Goal: Information Seeking & Learning: Understand process/instructions

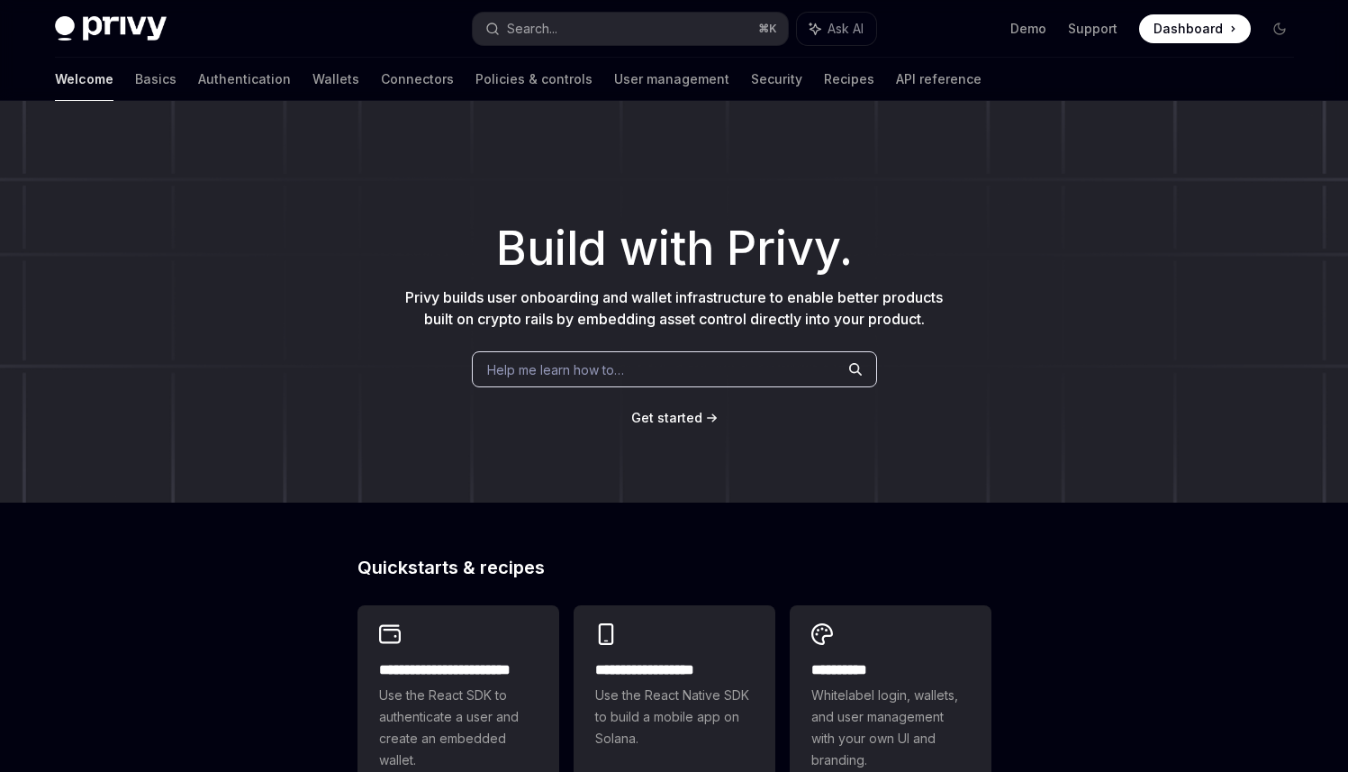
click at [629, 367] on div "Help me learn how to…" at bounding box center [674, 369] width 405 height 36
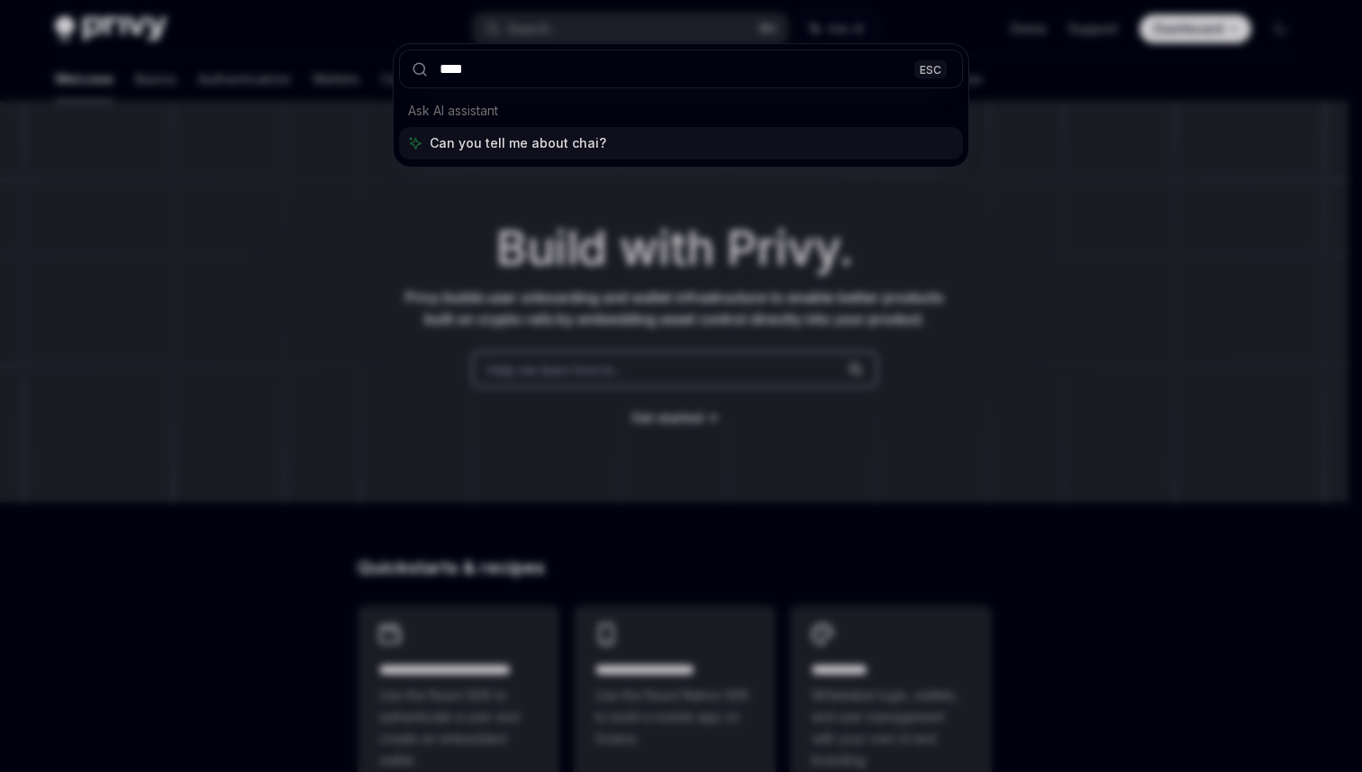
type input "*****"
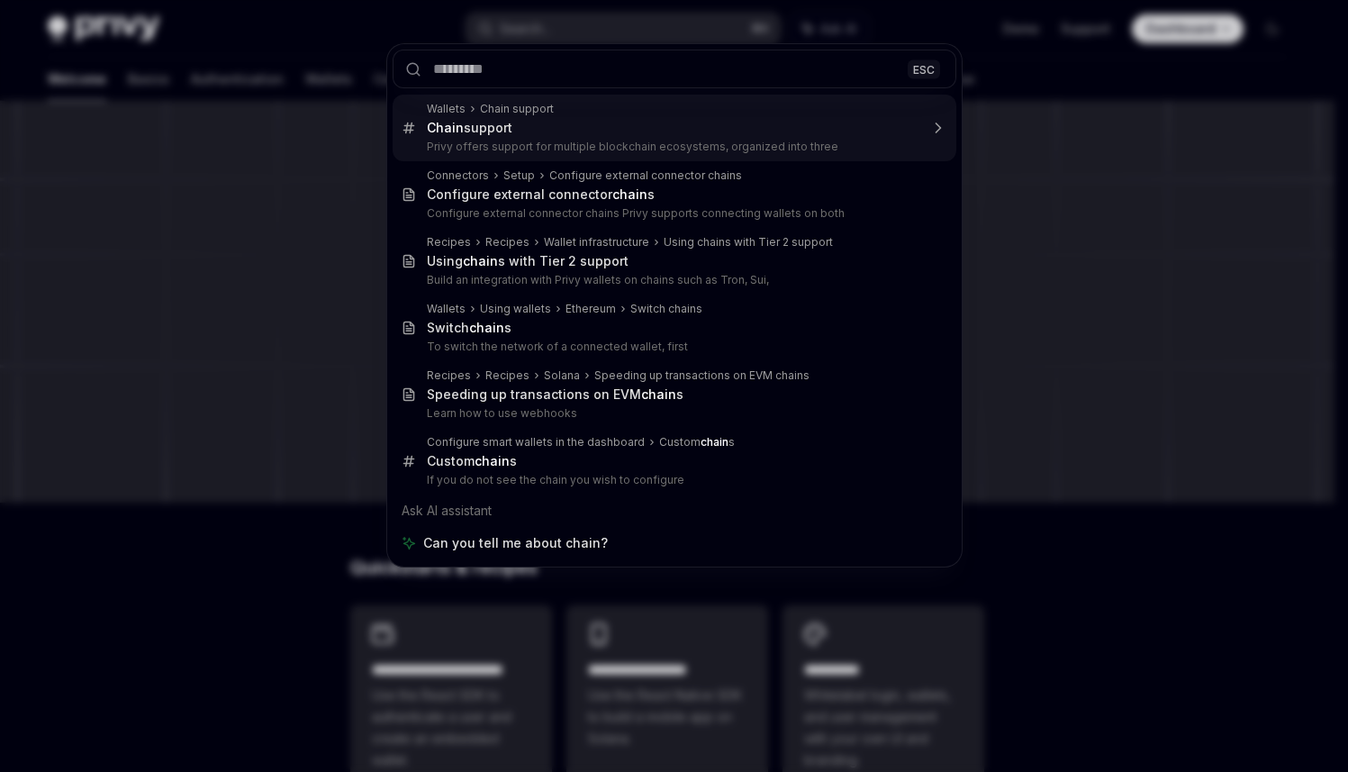
type textarea "*"
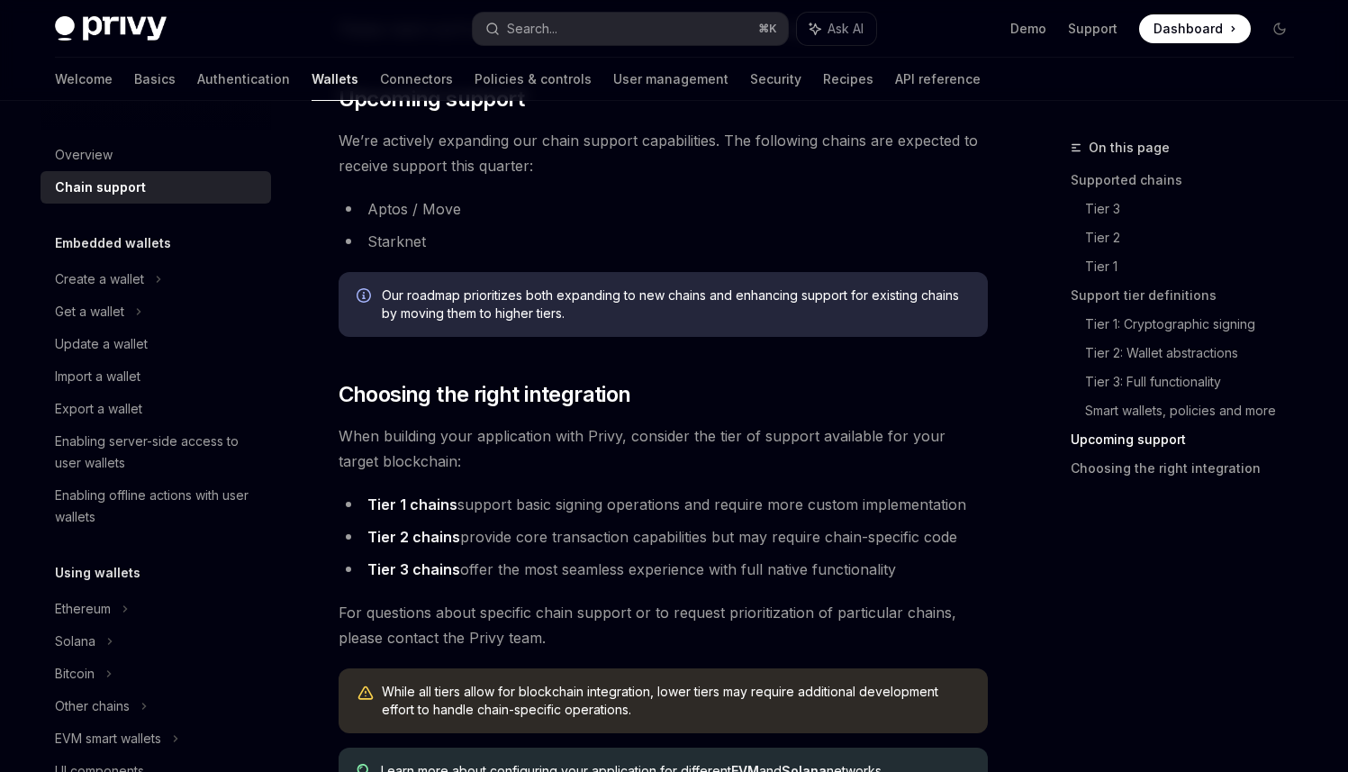
scroll to position [1977, 0]
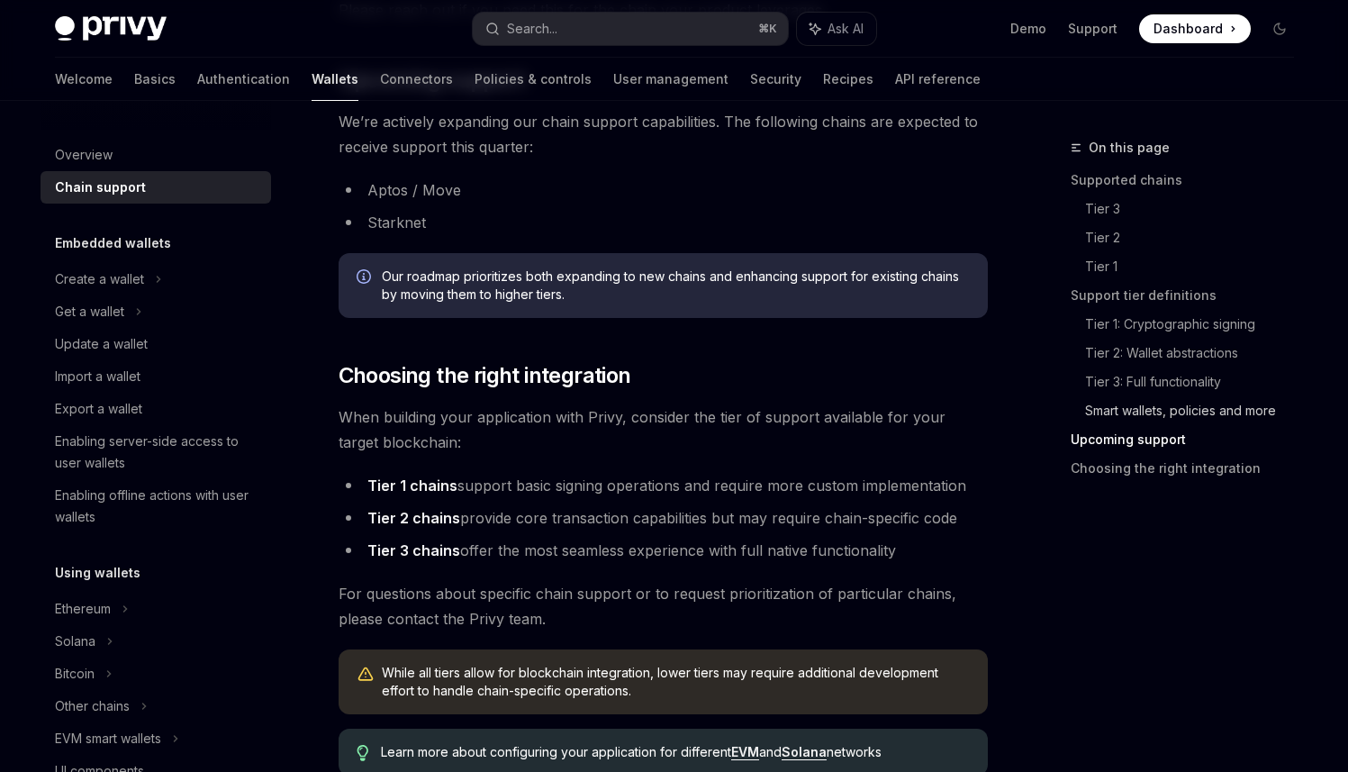
click at [1176, 406] on link "Smart wallets, policies and more" at bounding box center [1196, 410] width 223 height 29
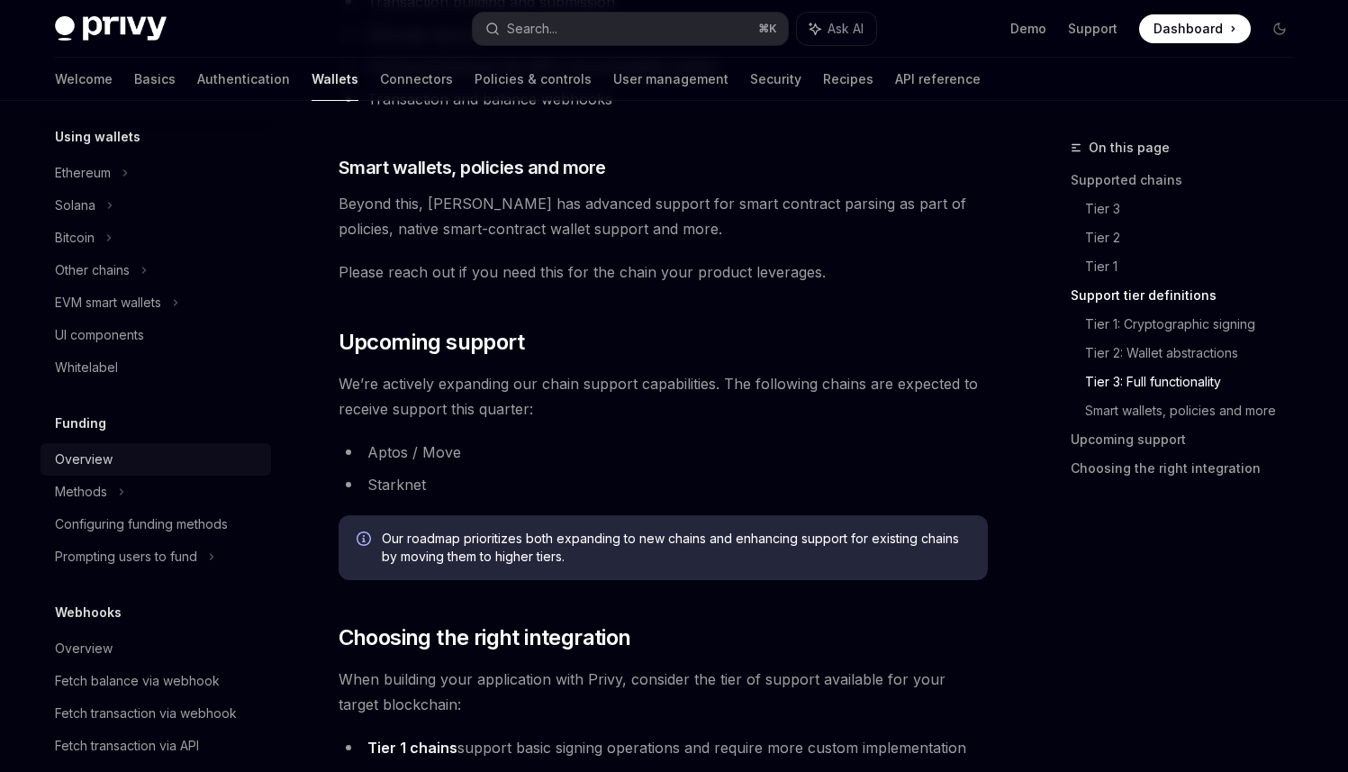
scroll to position [437, 0]
click at [641, 35] on button "Search... ⌘ K" at bounding box center [630, 29] width 315 height 32
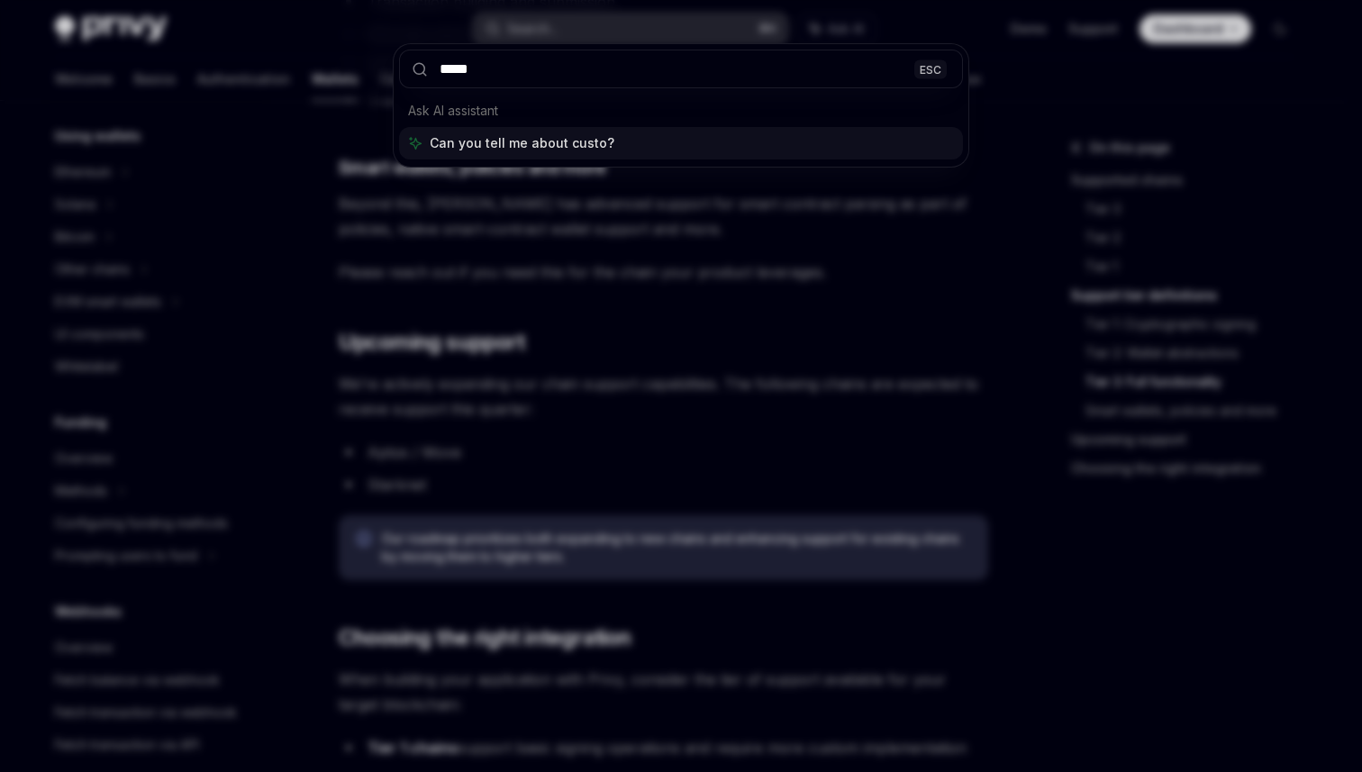
type input "******"
type textarea "*"
type input "**********"
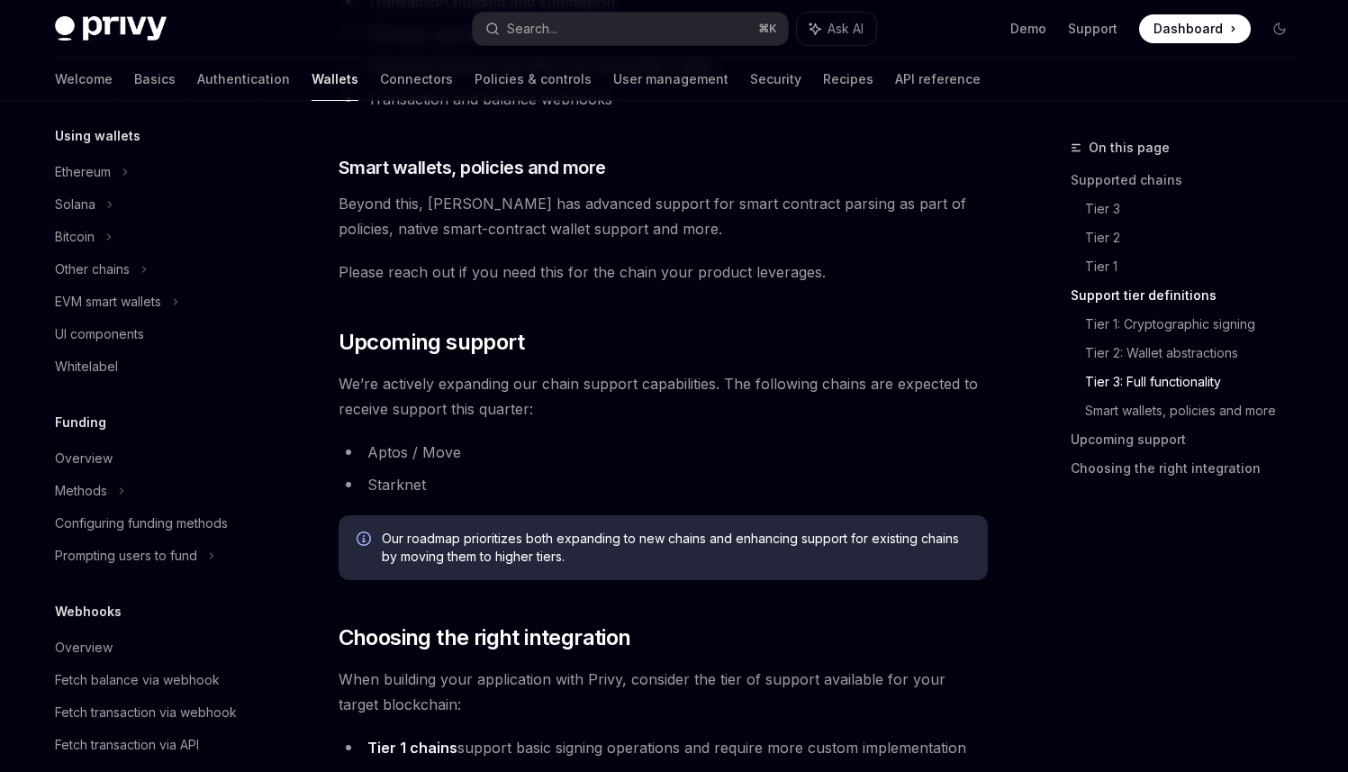
type textarea "*"
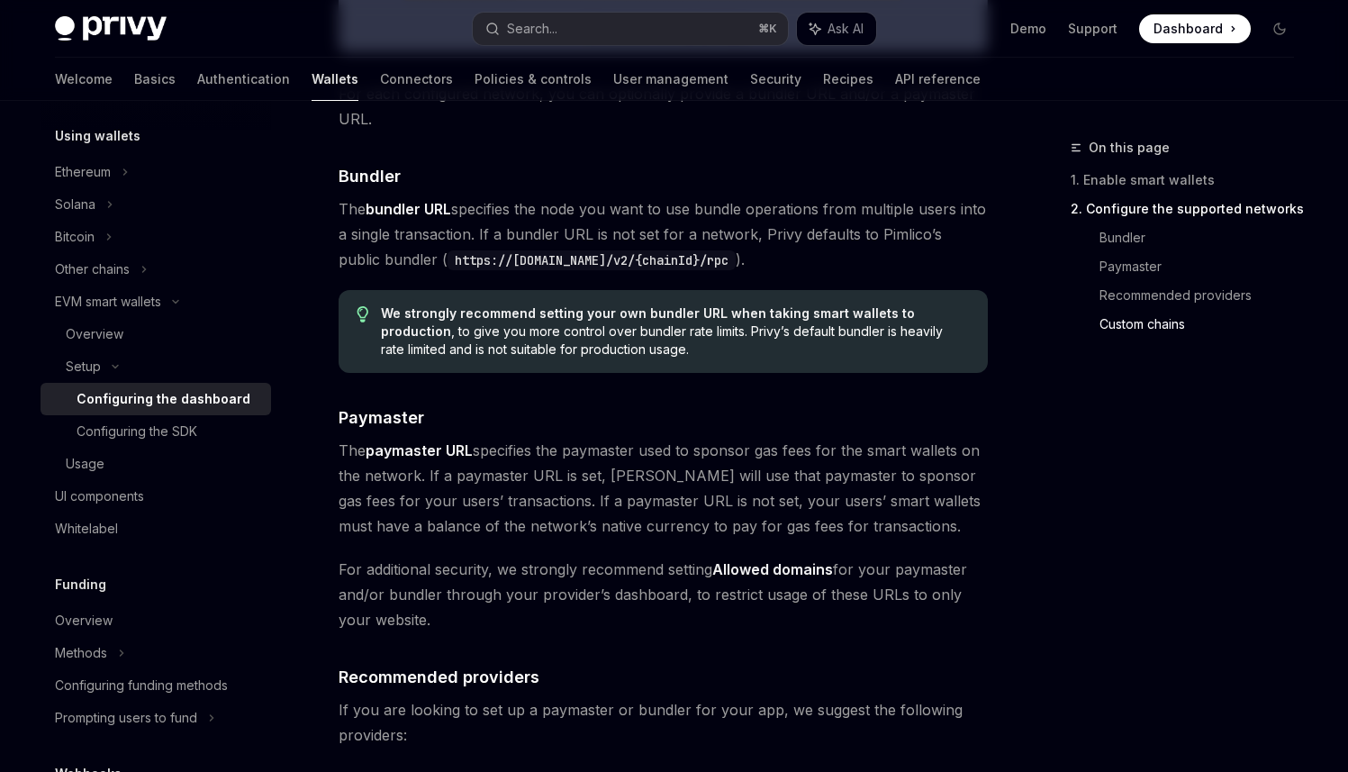
scroll to position [1715, 0]
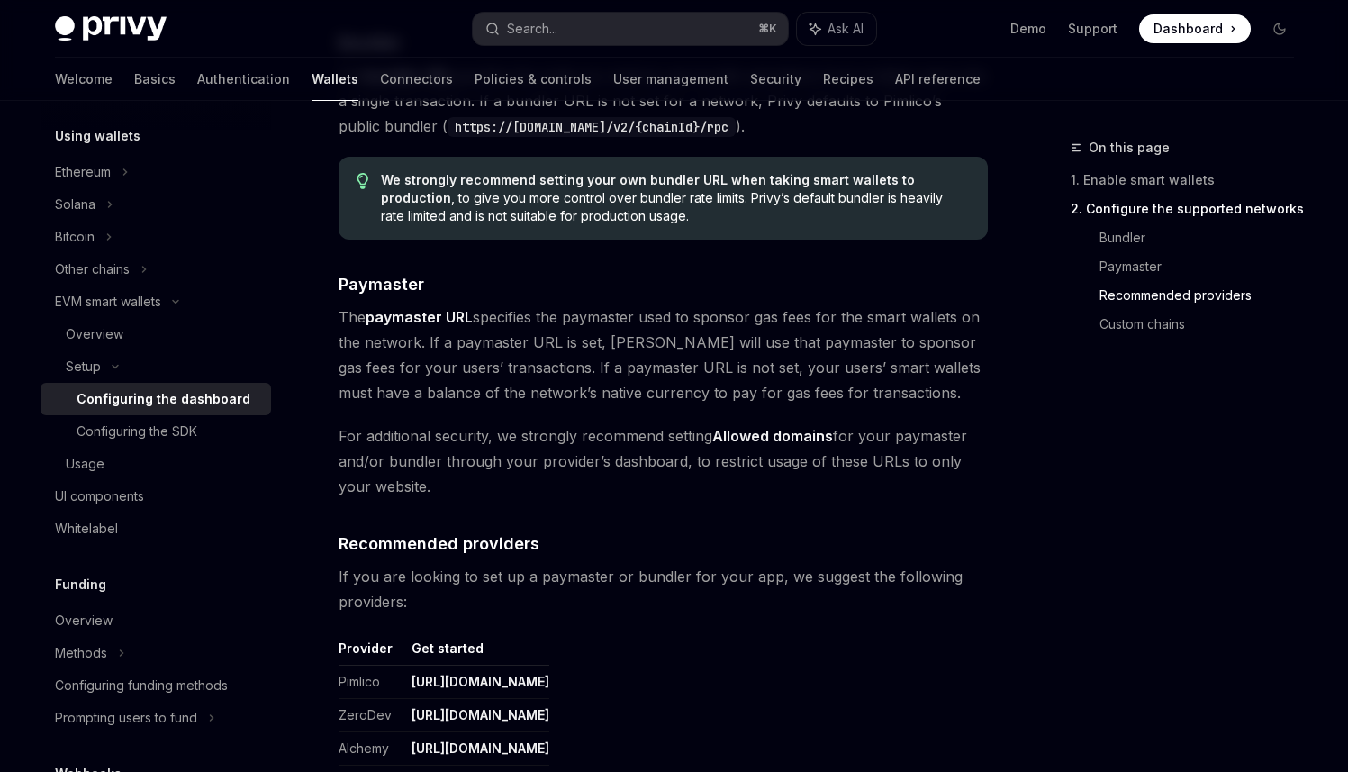
click at [519, 319] on span "The paymaster URL specifies the paymaster used to sponsor gas fees for the smar…" at bounding box center [663, 354] width 649 height 101
click at [656, 401] on span "The paymaster URL specifies the paymaster used to sponsor gas fees for the smar…" at bounding box center [663, 354] width 649 height 101
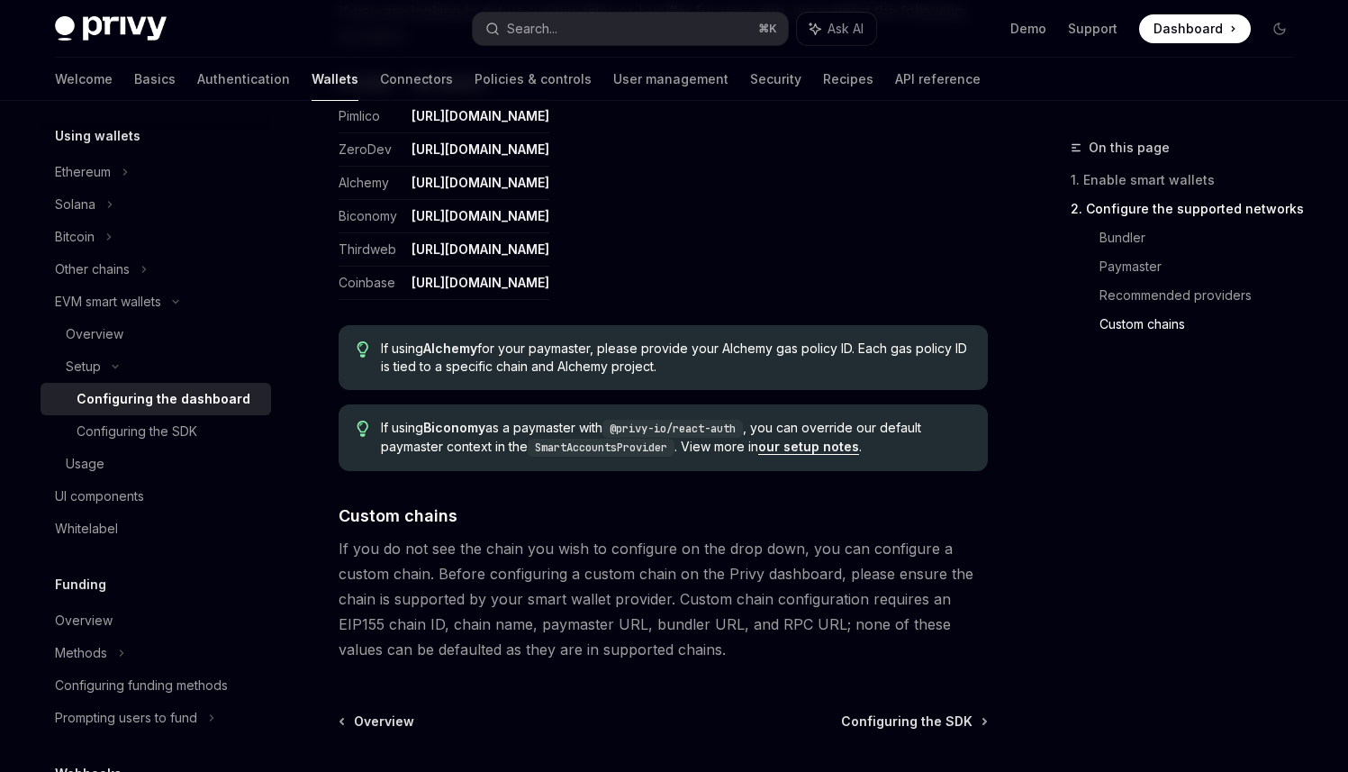
scroll to position [2437, 0]
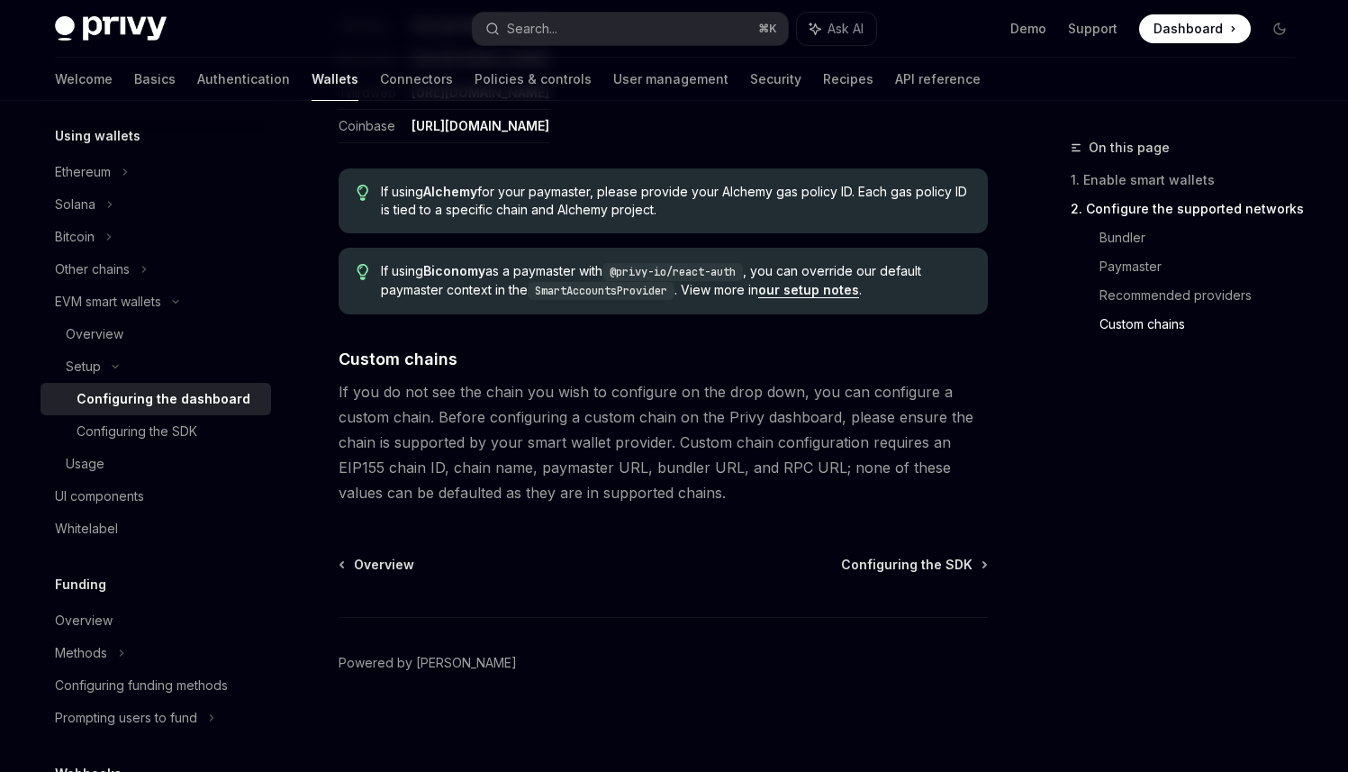
click at [494, 395] on span "If you do not see the chain you wish to configure on the drop down, you can con…" at bounding box center [663, 442] width 649 height 126
click at [574, 395] on span "If you do not see the chain you wish to configure on the drop down, you can con…" at bounding box center [663, 442] width 649 height 126
click at [521, 397] on span "If you do not see the chain you wish to configure on the drop down, you can con…" at bounding box center [663, 442] width 649 height 126
click at [654, 392] on span "If you do not see the chain you wish to configure on the drop down, you can con…" at bounding box center [663, 442] width 649 height 126
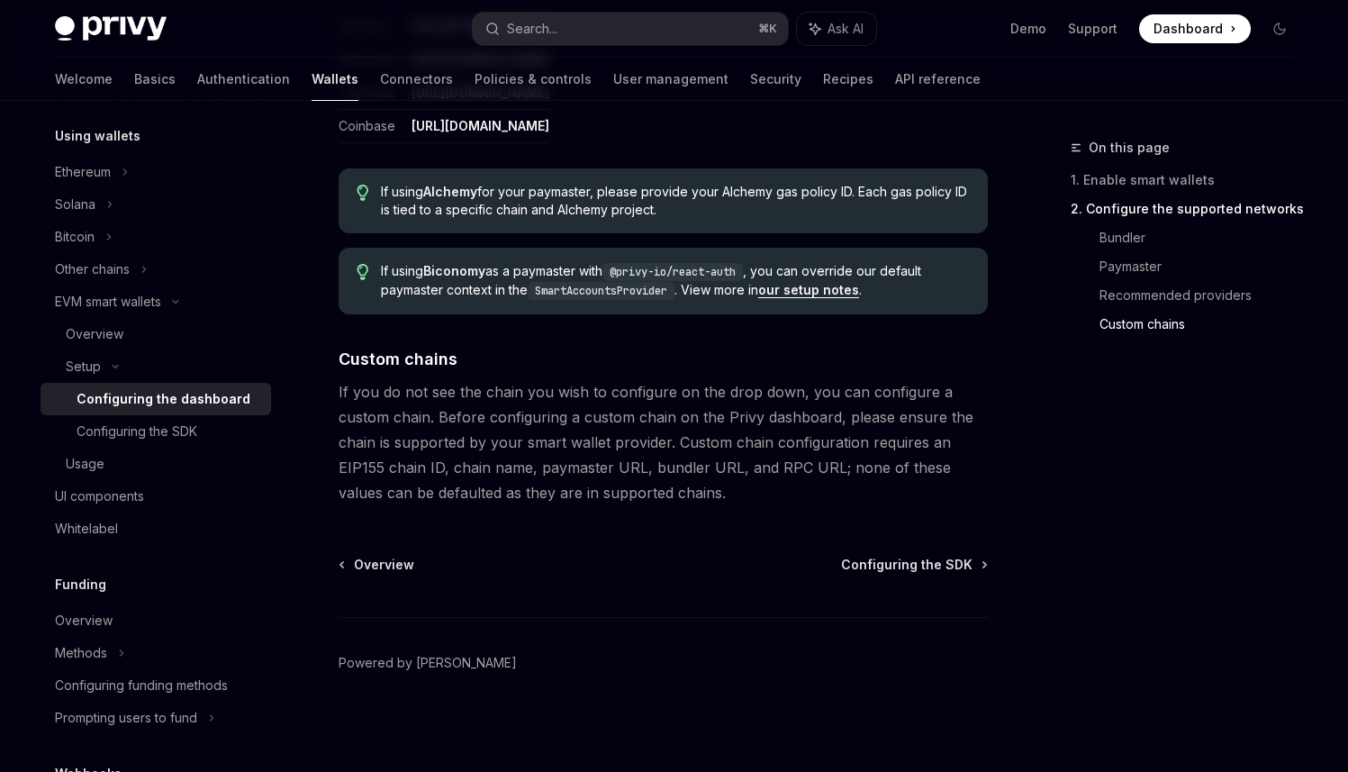
click at [654, 392] on span "If you do not see the chain you wish to configure on the drop down, you can con…" at bounding box center [663, 442] width 649 height 126
click at [722, 391] on span "If you do not see the chain you wish to configure on the drop down, you can con…" at bounding box center [663, 442] width 649 height 126
click at [766, 390] on span "If you do not see the chain you wish to configure on the drop down, you can con…" at bounding box center [663, 442] width 649 height 126
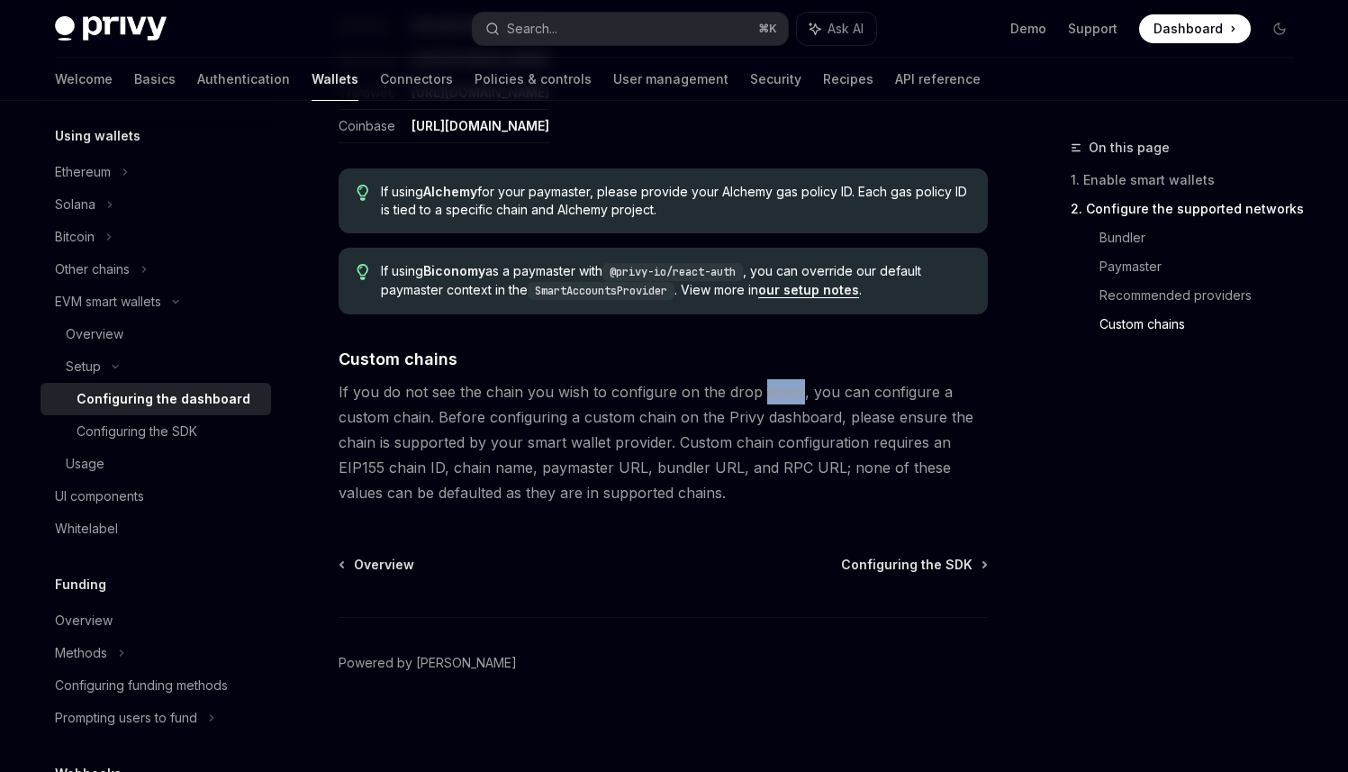
click at [892, 389] on span "If you do not see the chain you wish to configure on the drop down, you can con…" at bounding box center [663, 442] width 649 height 126
click at [407, 414] on span "If you do not see the chain you wish to configure on the drop down, you can con…" at bounding box center [663, 442] width 649 height 126
click at [514, 412] on span "If you do not see the chain you wish to configure on the drop down, you can con…" at bounding box center [663, 442] width 649 height 126
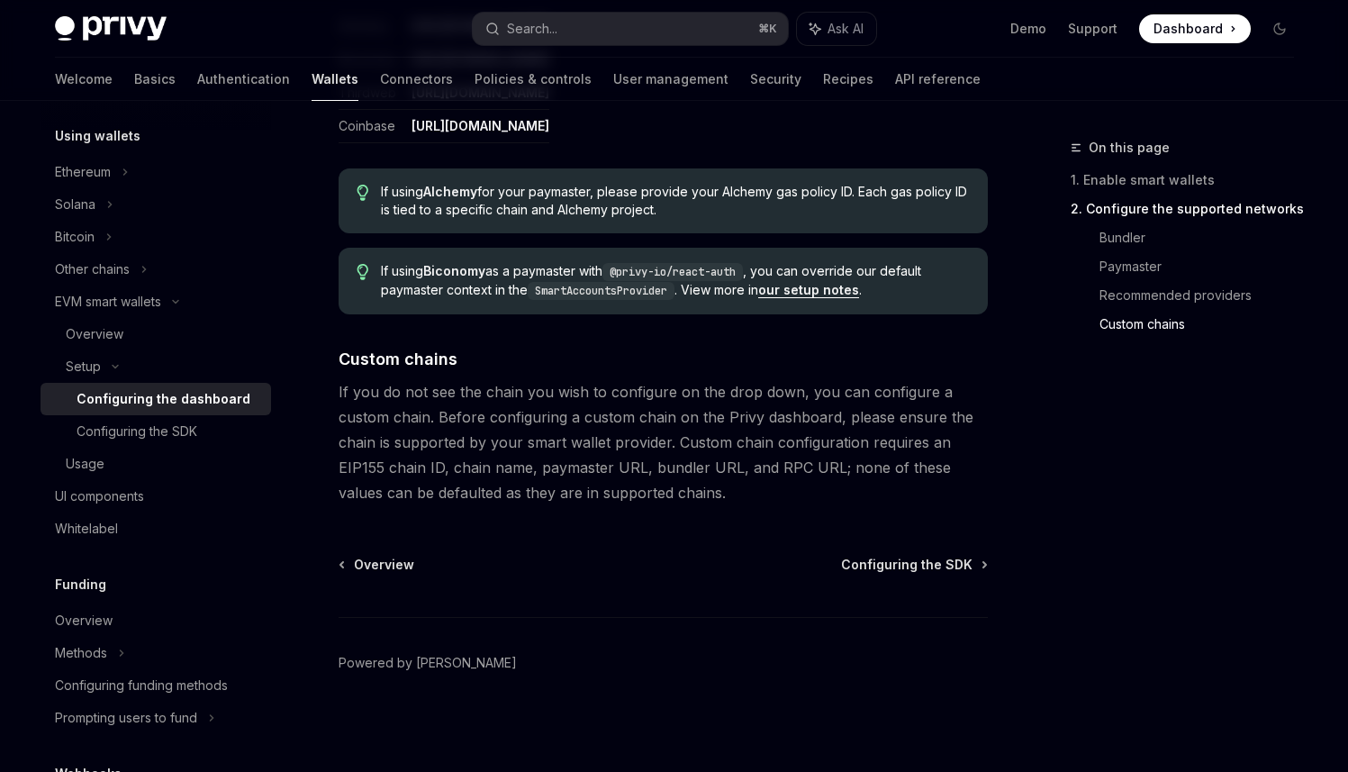
click at [514, 412] on span "If you do not see the chain you wish to configure on the drop down, you can con…" at bounding box center [663, 442] width 649 height 126
click at [810, 420] on span "If you do not see the chain you wish to configure on the drop down, you can con…" at bounding box center [663, 442] width 649 height 126
click at [861, 419] on span "If you do not see the chain you wish to configure on the drop down, you can con…" at bounding box center [663, 442] width 649 height 126
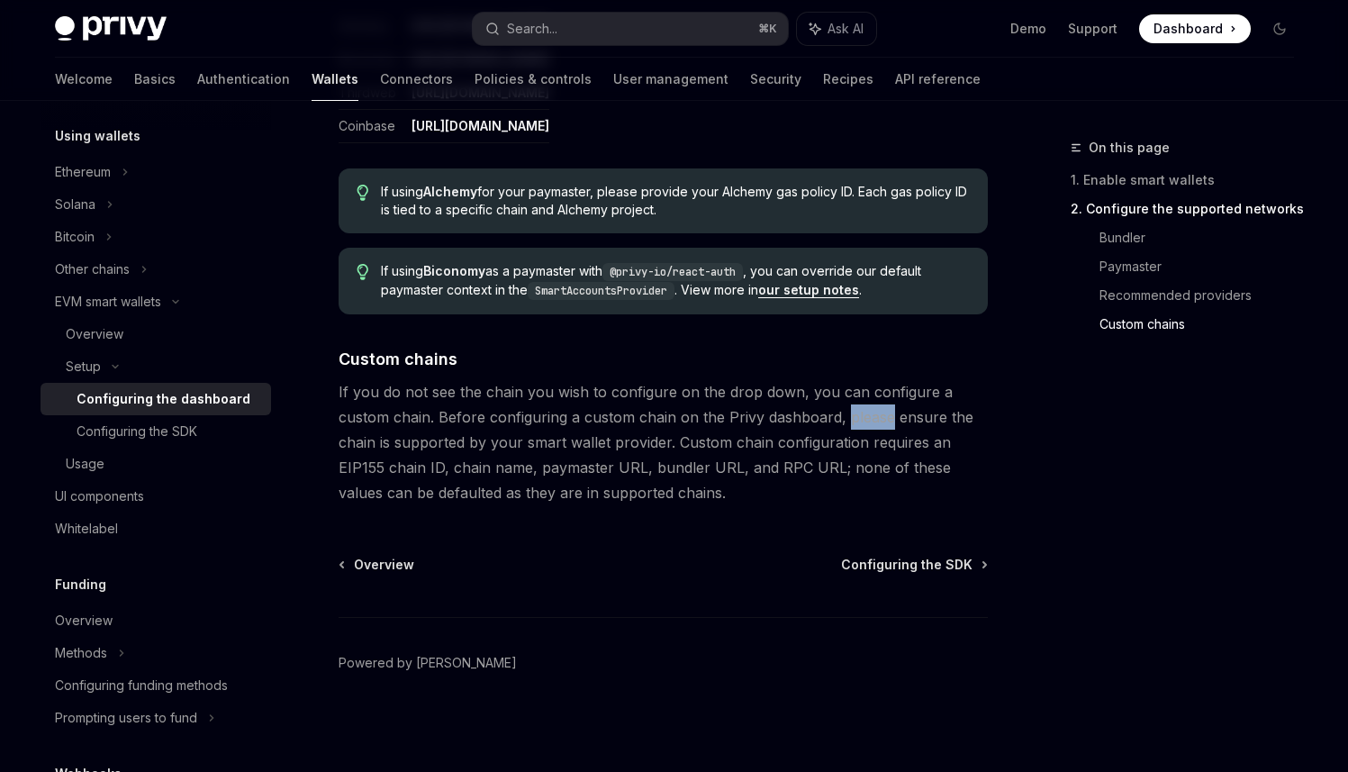
click at [907, 412] on span "If you do not see the chain you wish to configure on the drop down, you can con…" at bounding box center [663, 442] width 649 height 126
click at [528, 440] on span "If you do not see the chain you wish to configure on the drop down, you can con…" at bounding box center [663, 442] width 649 height 126
click at [599, 442] on span "If you do not see the chain you wish to configure on the drop down, you can con…" at bounding box center [663, 442] width 649 height 126
click at [641, 442] on span "If you do not see the chain you wish to configure on the drop down, you can con…" at bounding box center [663, 442] width 649 height 126
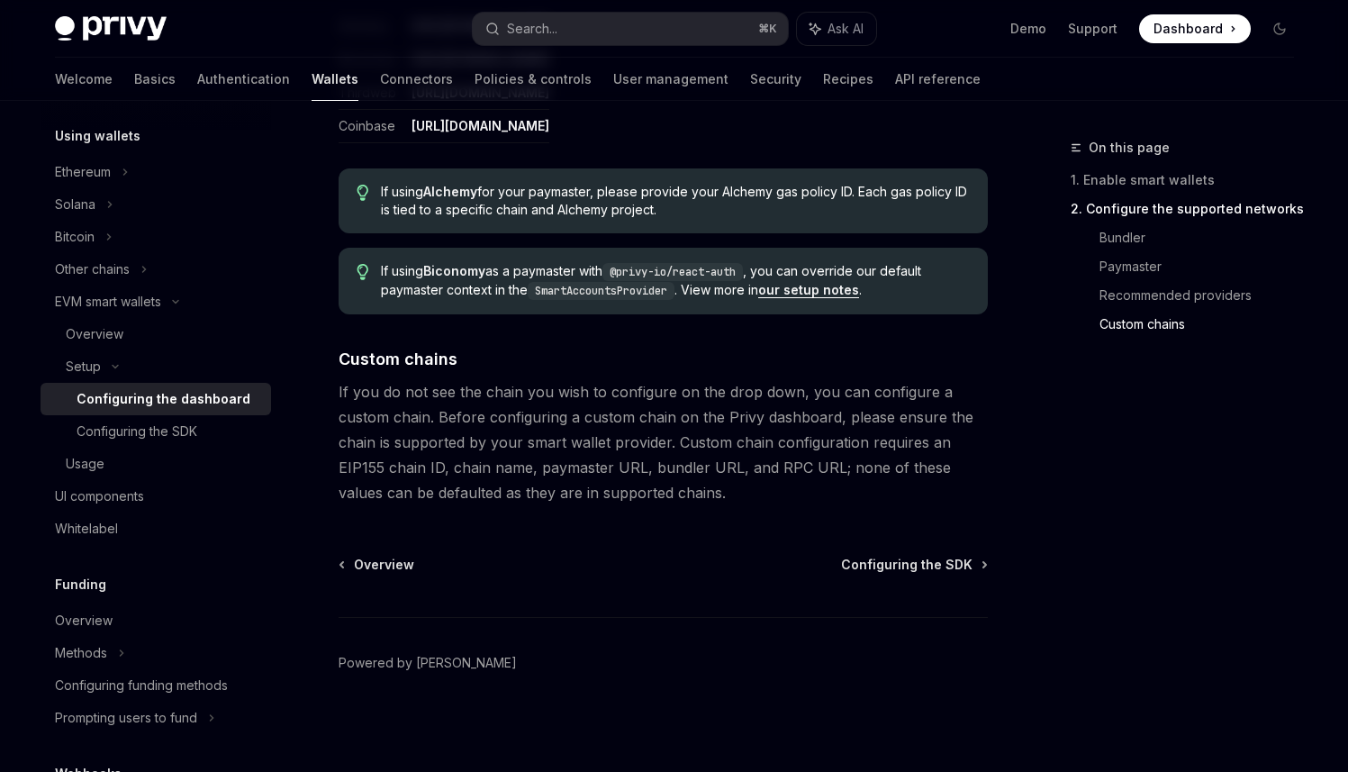
click at [641, 442] on span "If you do not see the chain you wish to configure on the drop down, you can con…" at bounding box center [663, 442] width 649 height 126
click at [693, 436] on span "If you do not see the chain you wish to configure on the drop down, you can con…" at bounding box center [663, 442] width 649 height 126
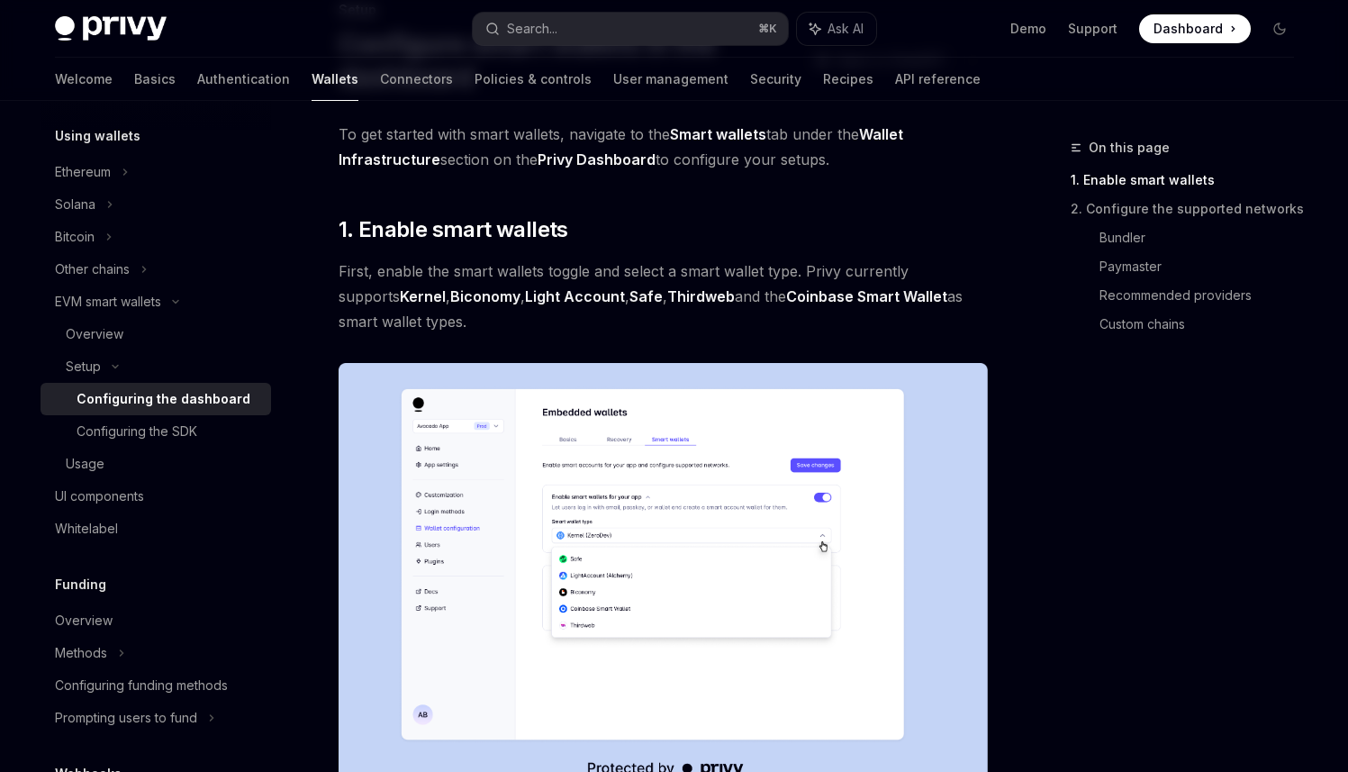
scroll to position [0, 0]
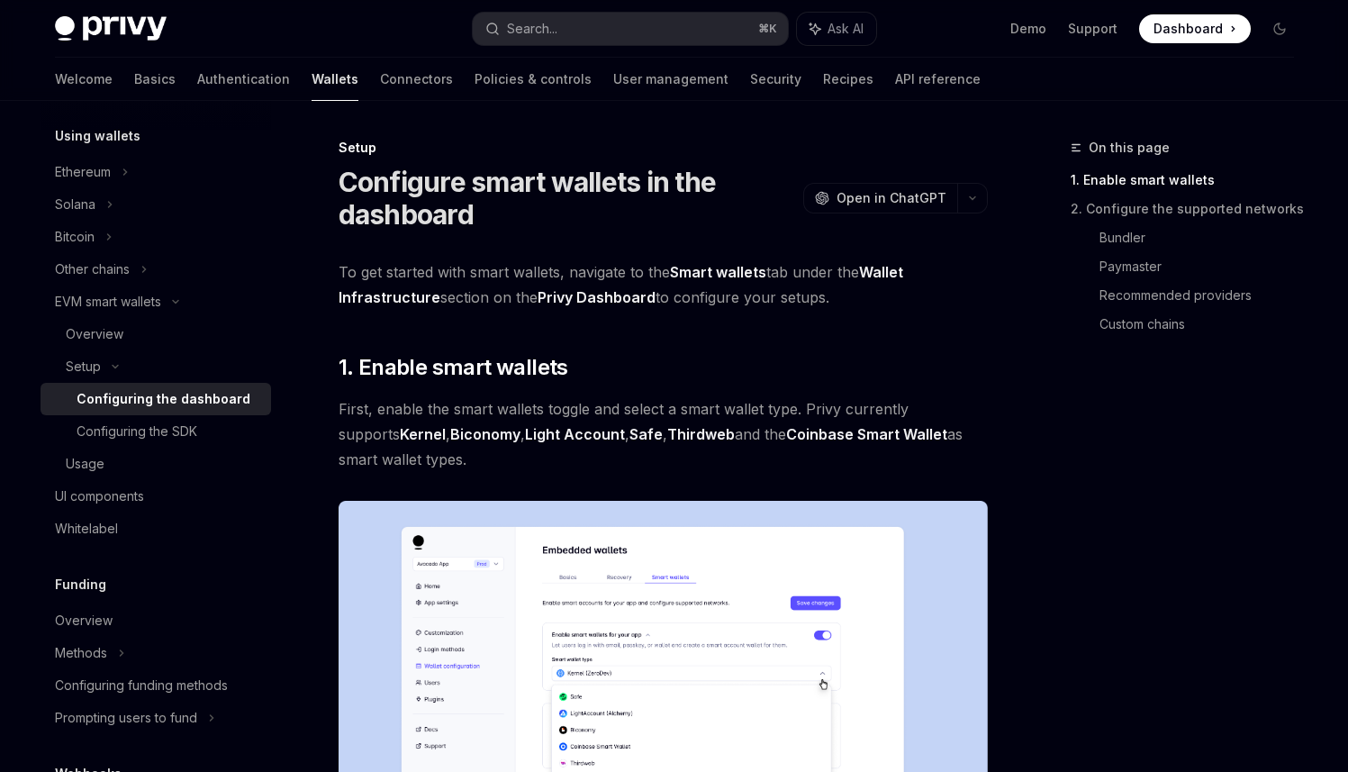
click at [659, 405] on span "First, enable the smart wallets toggle and select a smart wallet type. Privy cu…" at bounding box center [663, 434] width 649 height 76
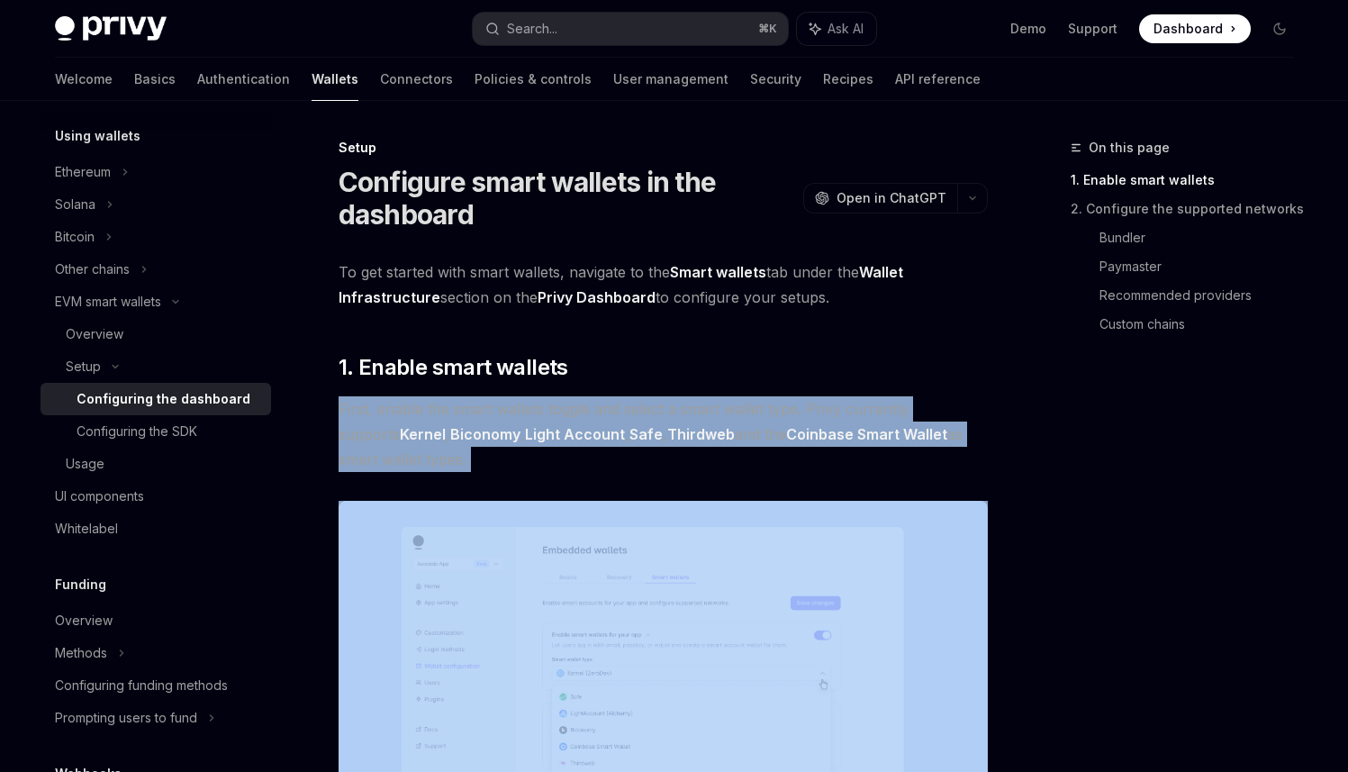
click at [710, 416] on span "First, enable the smart wallets toggle and select a smart wallet type. Privy cu…" at bounding box center [663, 434] width 649 height 76
